Goal: Share content

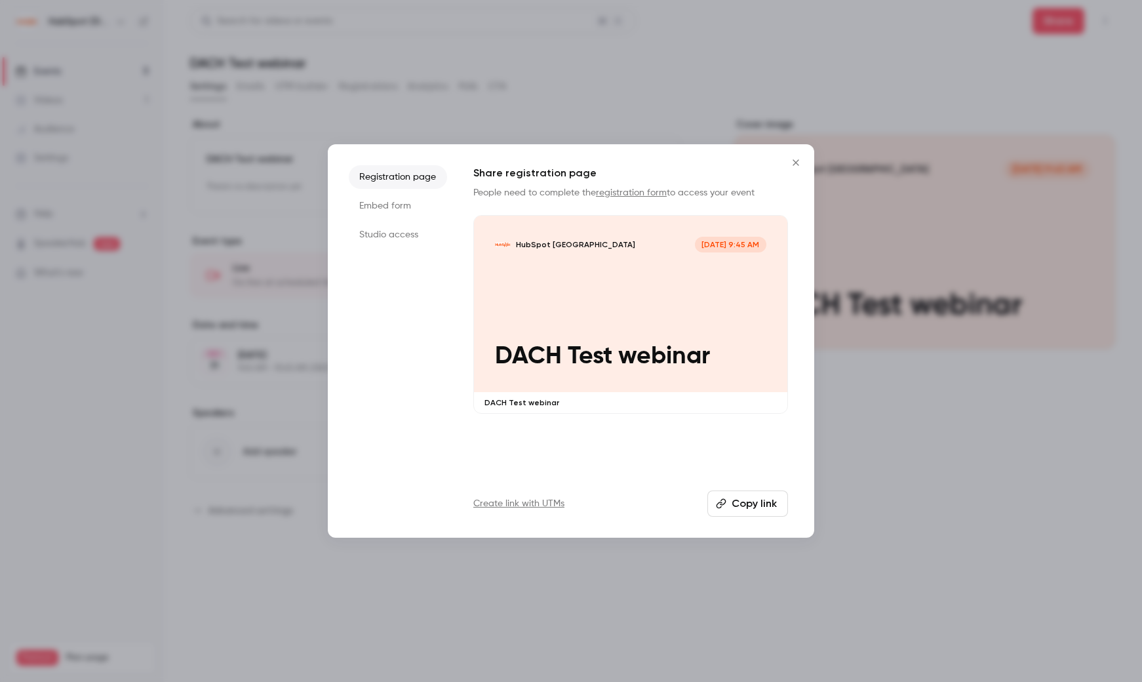
click at [800, 164] on icon "Close" at bounding box center [796, 162] width 16 height 10
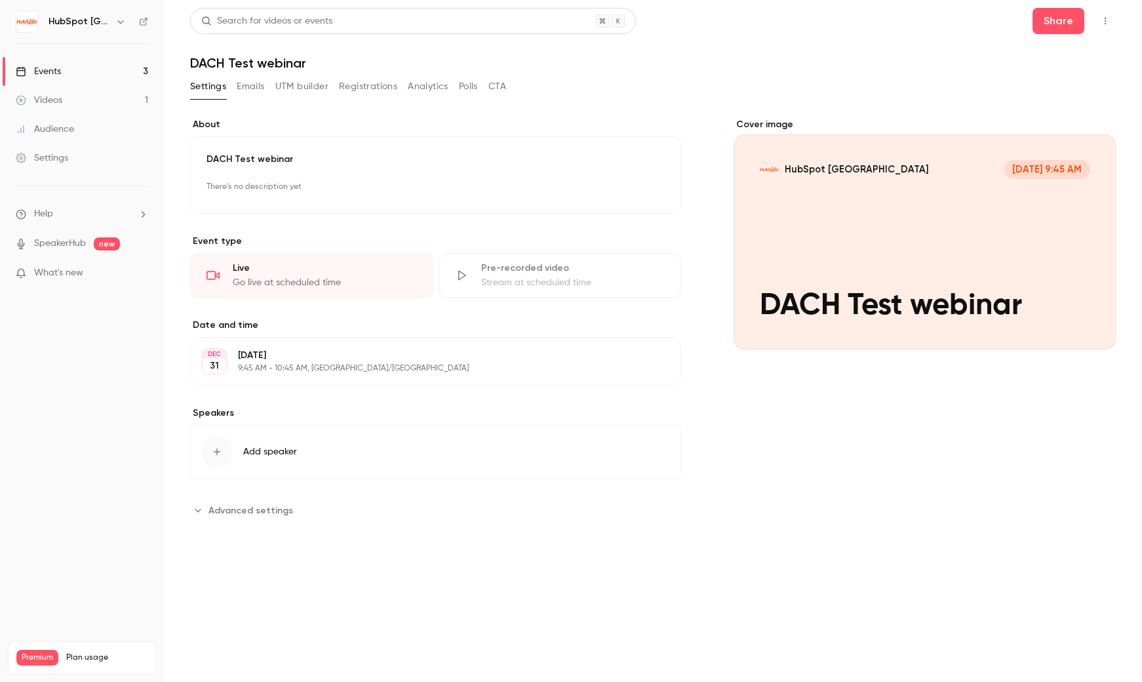
click at [97, 70] on link "Events 3" at bounding box center [82, 71] width 164 height 29
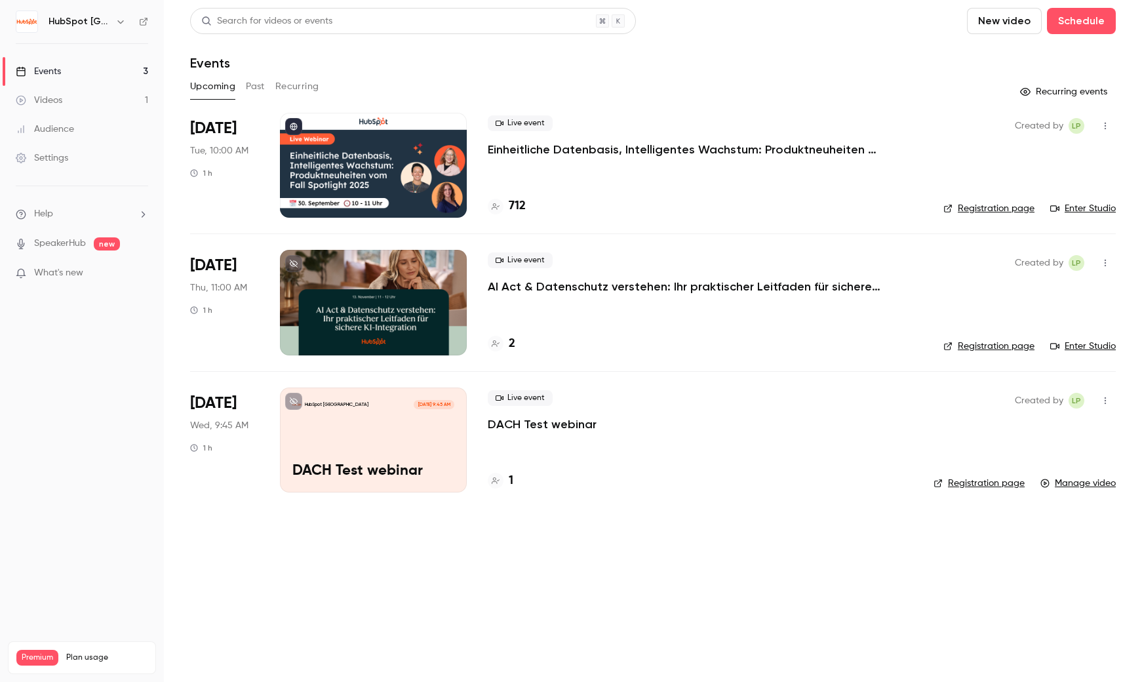
click at [1108, 400] on icon "button" at bounding box center [1105, 400] width 10 height 9
click at [1019, 427] on div "Share" at bounding box center [1055, 433] width 100 height 13
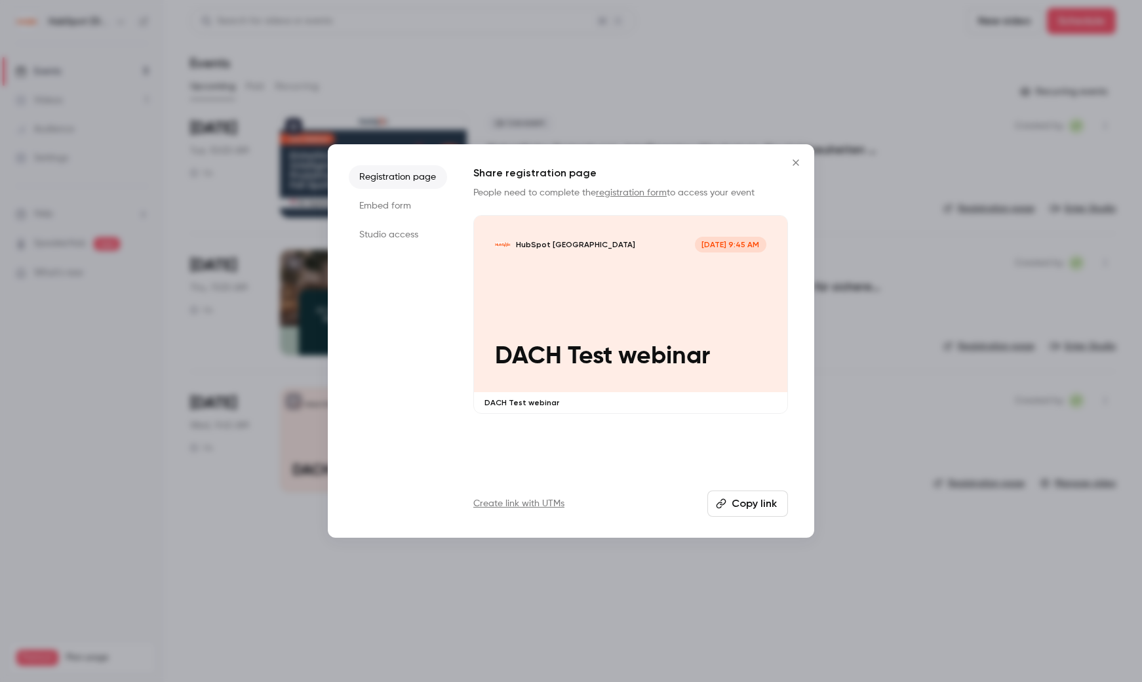
click at [390, 240] on li "Studio access" at bounding box center [398, 235] width 98 height 24
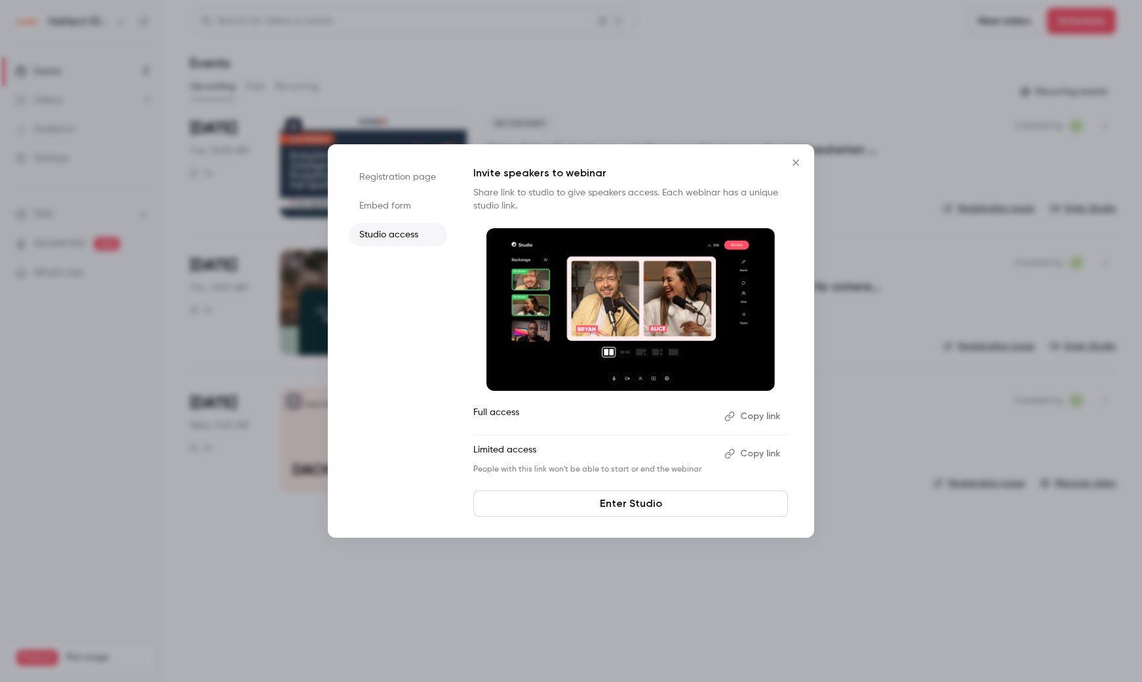
click at [399, 207] on li "Embed form" at bounding box center [398, 206] width 98 height 24
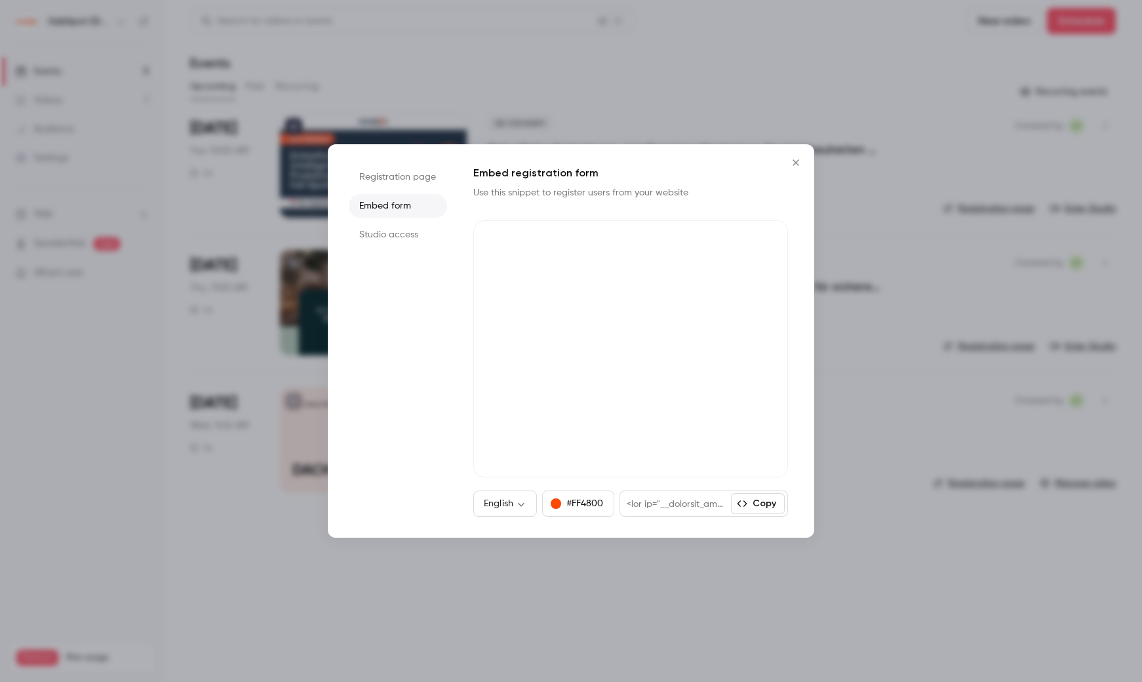
click at [402, 174] on li "Registration page" at bounding box center [398, 177] width 98 height 24
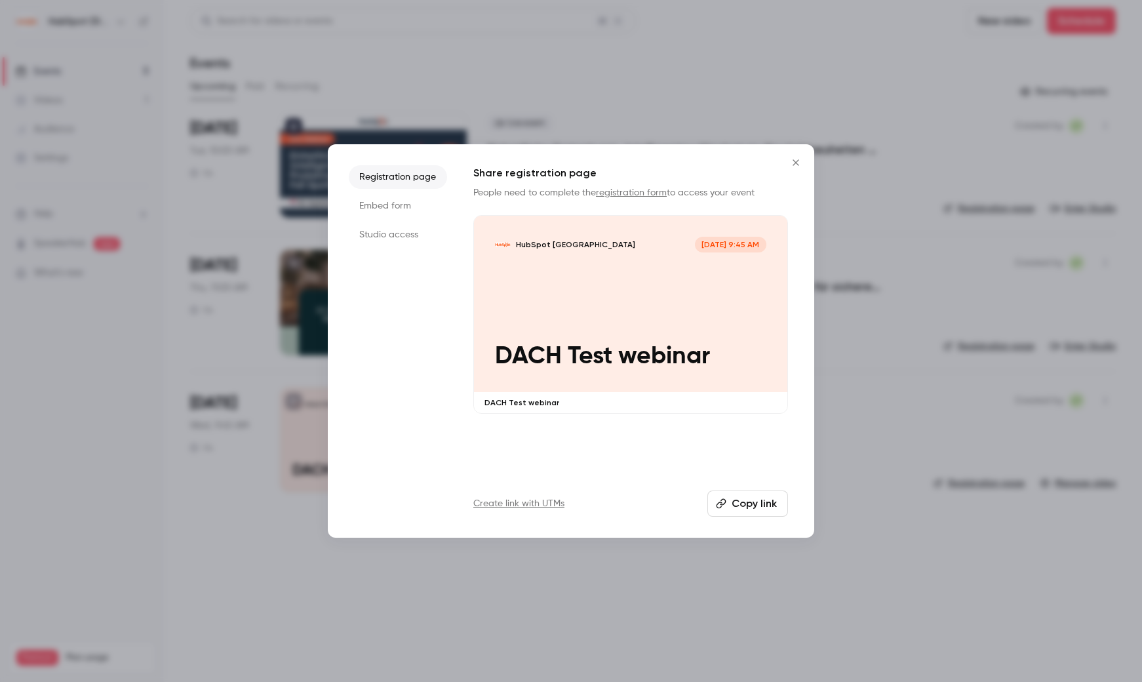
click at [383, 232] on li "Studio access" at bounding box center [398, 235] width 98 height 24
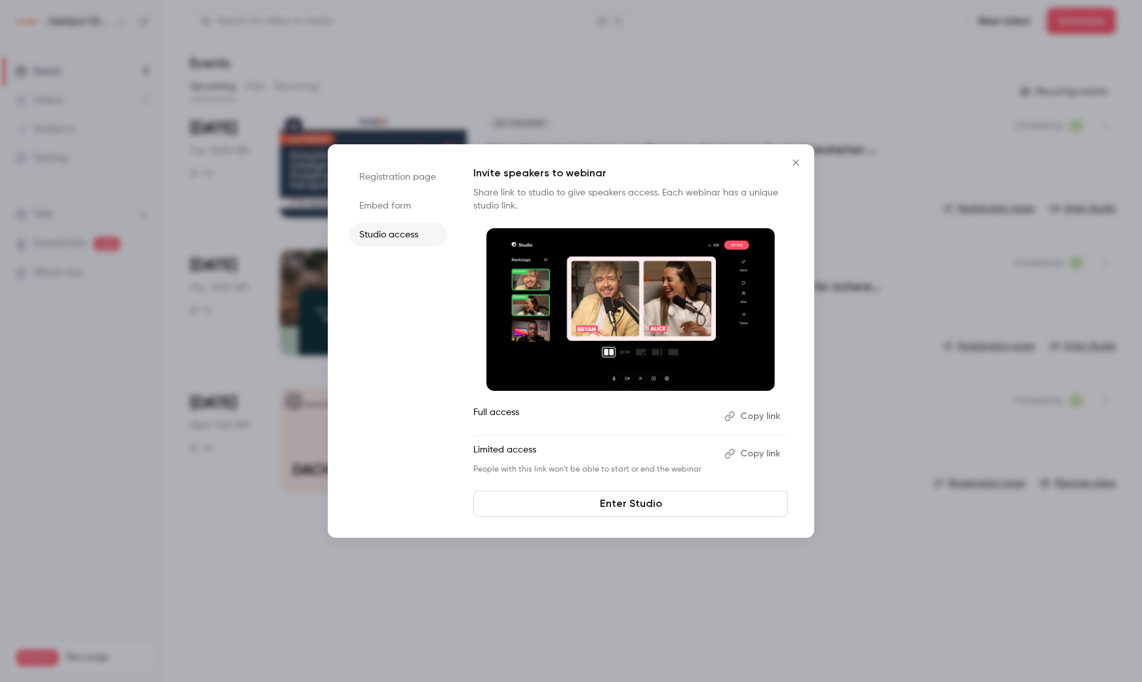
click at [767, 452] on button "Copy link" at bounding box center [753, 453] width 69 height 21
click at [795, 161] on icon "Close" at bounding box center [796, 162] width 16 height 10
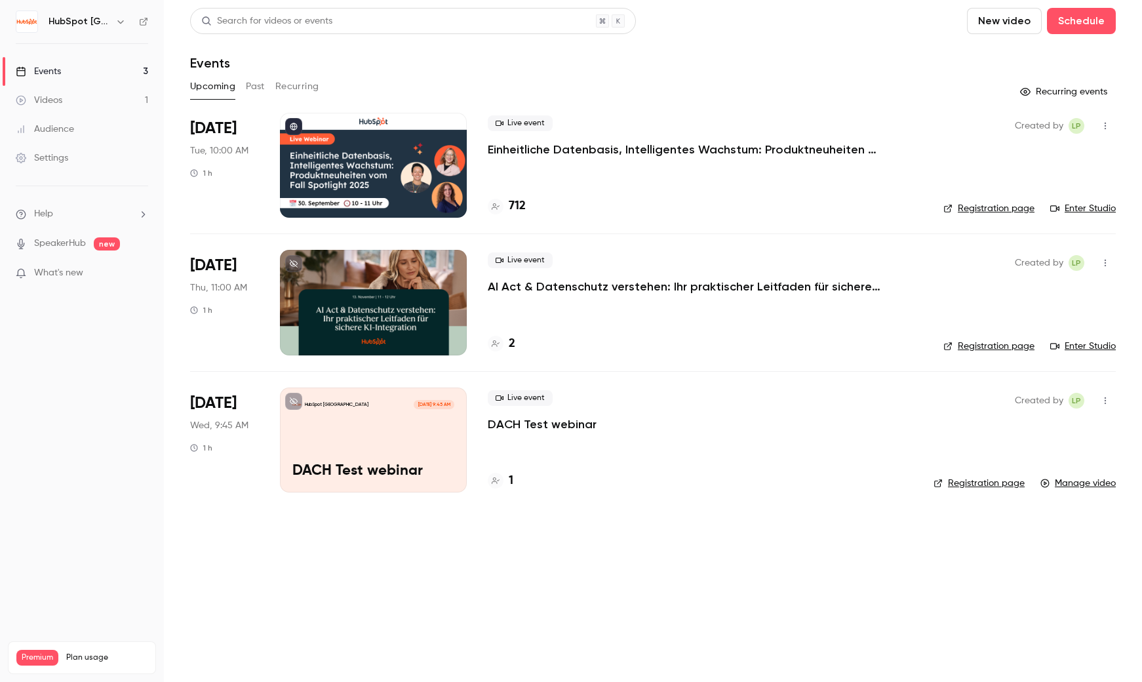
click at [675, 146] on p "Einheitliche Datenbasis, Intelligentes Wachstum: Produktneuheiten vom Fall Spot…" at bounding box center [684, 150] width 393 height 16
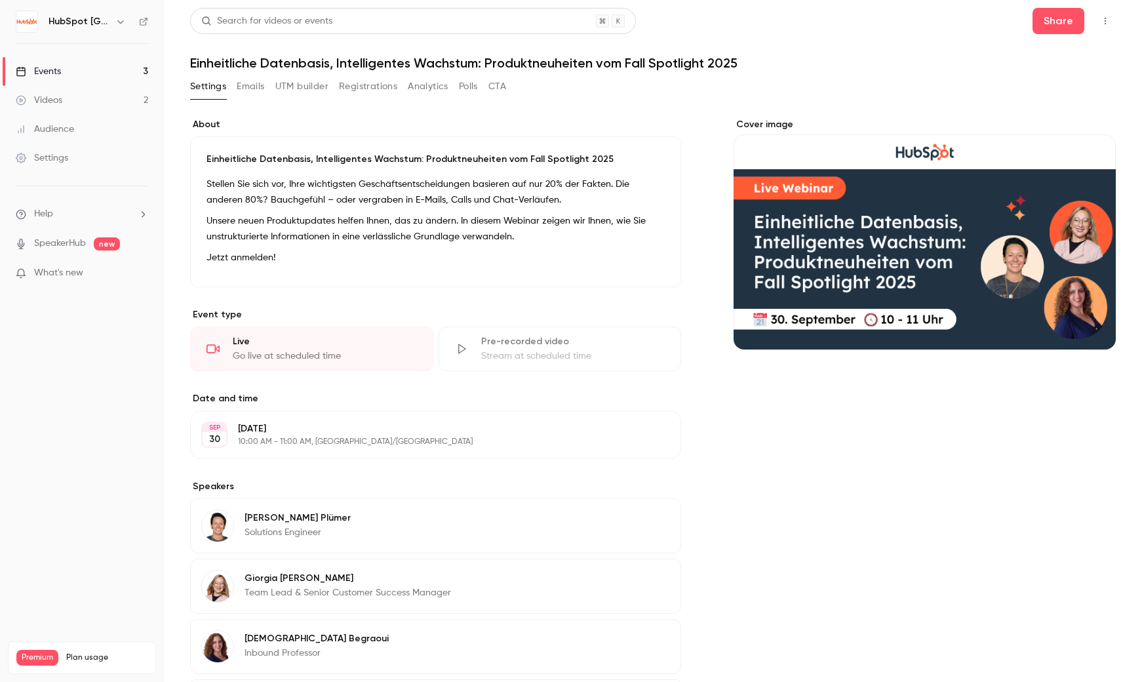
click at [1103, 23] on button "button" at bounding box center [1105, 20] width 21 height 21
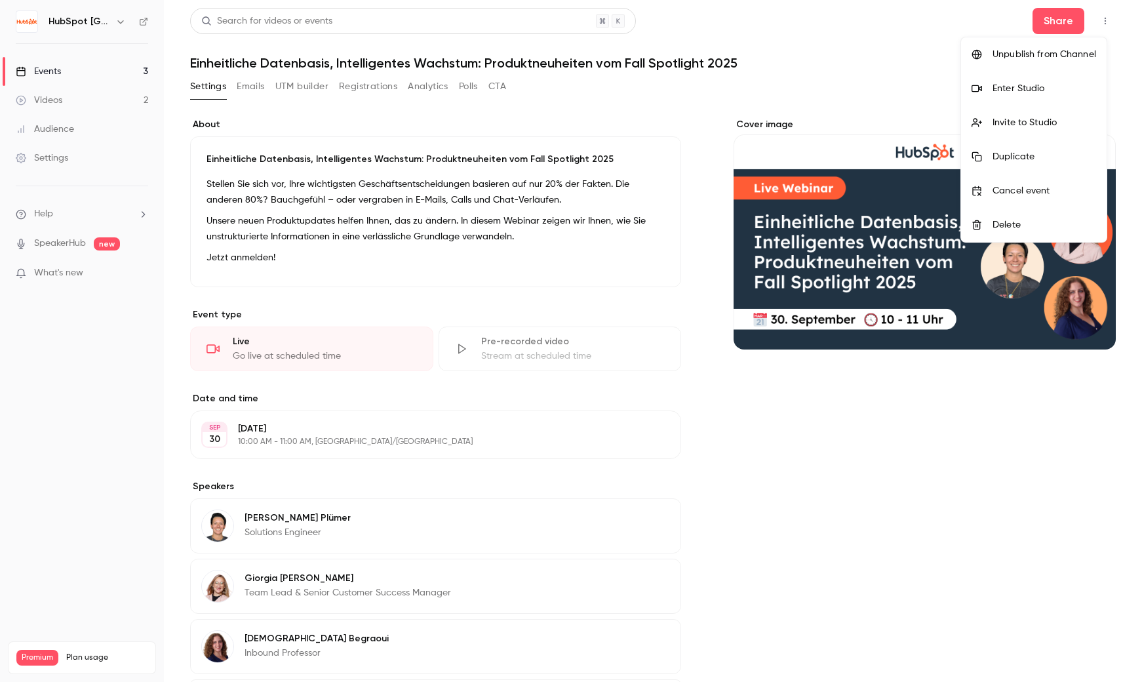
click at [1046, 92] on div "Enter Studio" at bounding box center [1045, 88] width 104 height 13
